Goal: Task Accomplishment & Management: Manage account settings

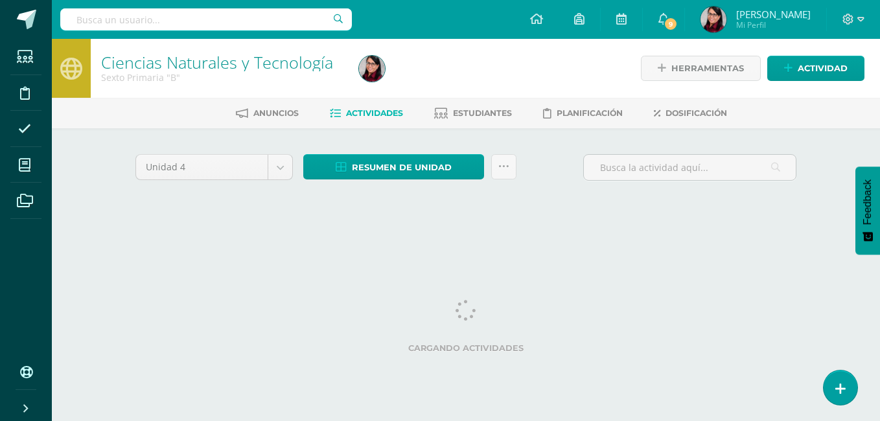
click at [362, 111] on span "Actividades" at bounding box center [374, 113] width 57 height 10
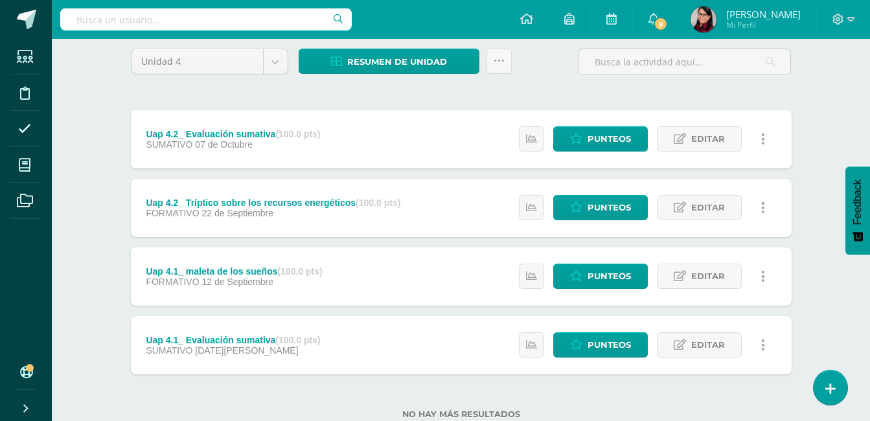
scroll to position [145, 0]
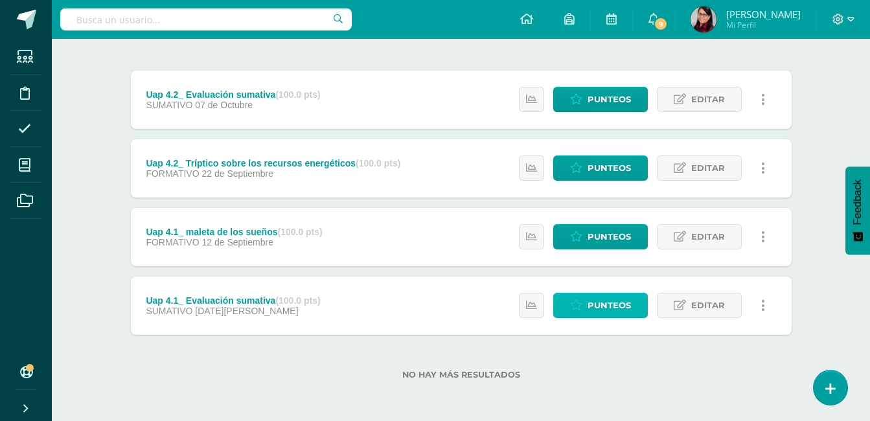
click at [600, 308] on span "Punteos" at bounding box center [609, 305] width 43 height 24
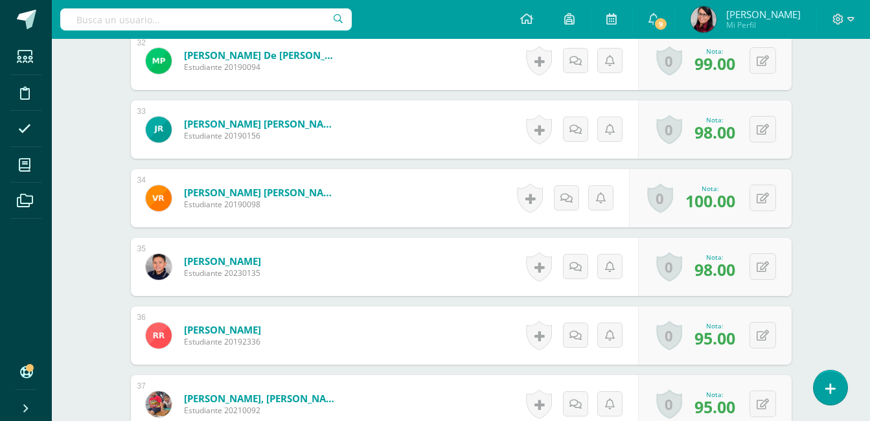
scroll to position [2599, 0]
click at [765, 269] on icon at bounding box center [763, 266] width 12 height 11
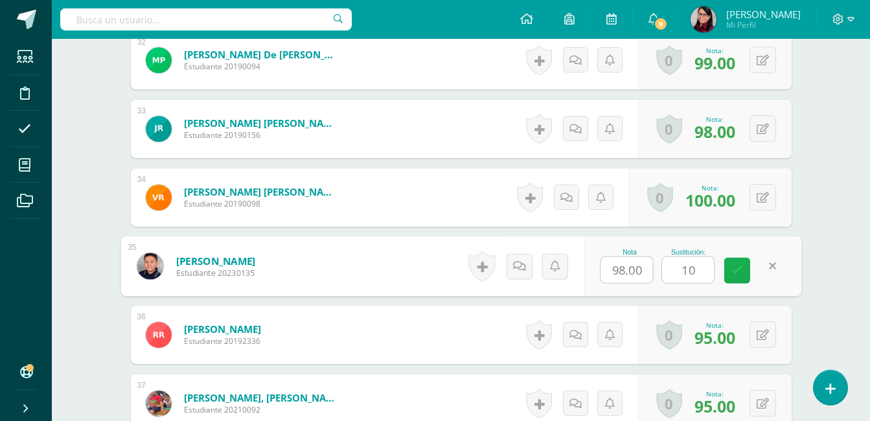
type input "100"
click at [733, 272] on icon at bounding box center [737, 270] width 12 height 11
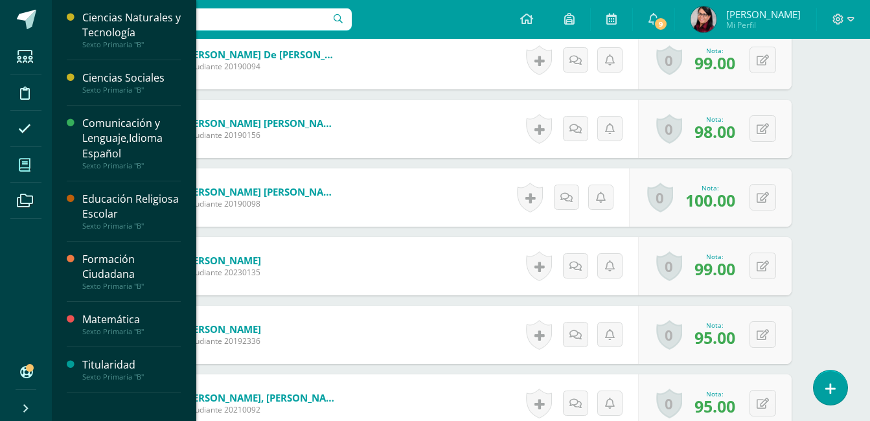
click at [21, 166] on icon at bounding box center [25, 165] width 12 height 13
